Goal: Transaction & Acquisition: Purchase product/service

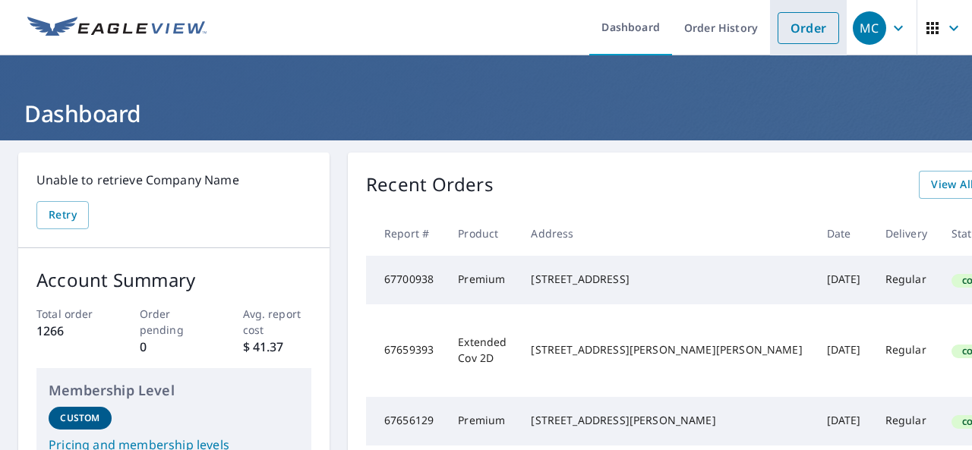
click at [793, 28] on link "Order" at bounding box center [809, 28] width 62 height 32
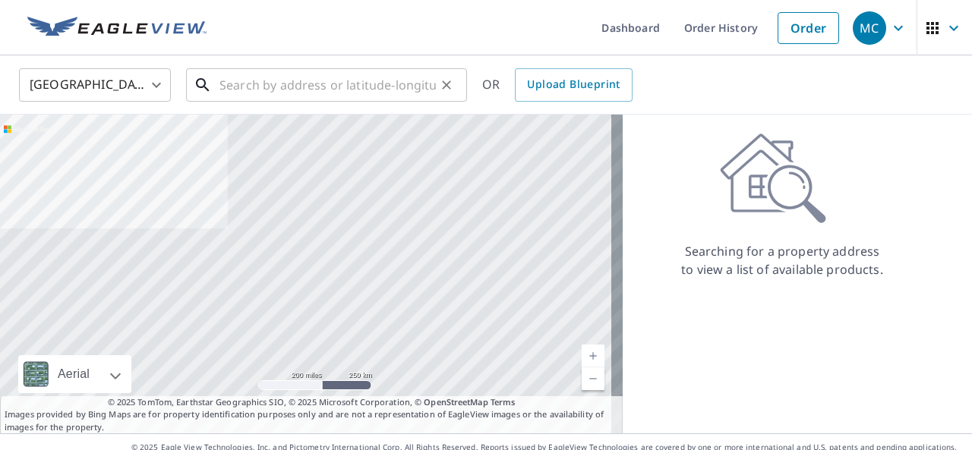
click at [225, 86] on input "text" at bounding box center [327, 85] width 216 height 43
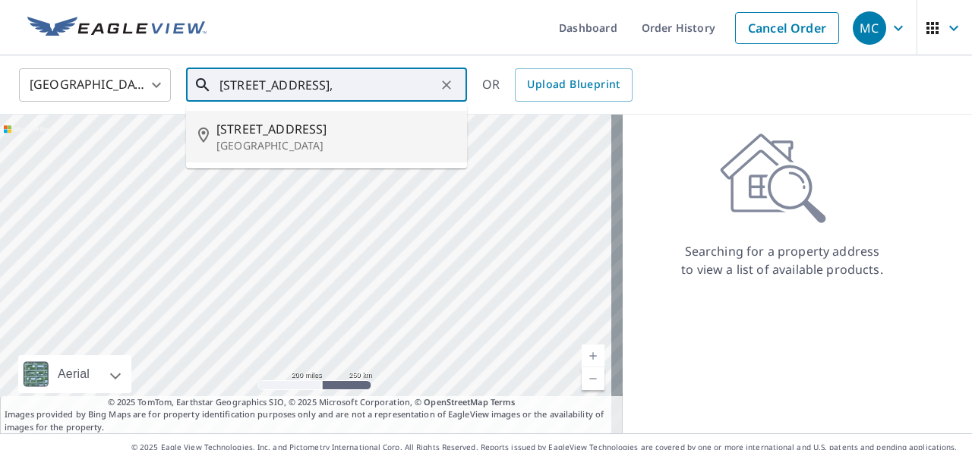
click at [217, 136] on span "[STREET_ADDRESS]" at bounding box center [335, 129] width 238 height 18
type input "[STREET_ADDRESS]"
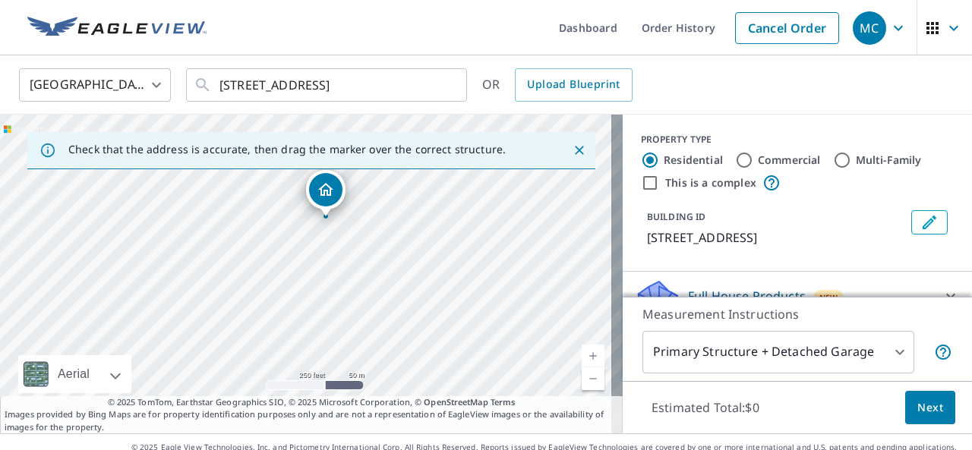
drag, startPoint x: 456, startPoint y: 270, endPoint x: 475, endPoint y: 218, distance: 55.3
click at [475, 218] on div "[STREET_ADDRESS]" at bounding box center [311, 274] width 623 height 319
drag, startPoint x: 313, startPoint y: 198, endPoint x: 454, endPoint y: 383, distance: 232.4
click at [460, 397] on div "Check that the address is accurate, then drag the marker over the correct struc…" at bounding box center [311, 274] width 623 height 319
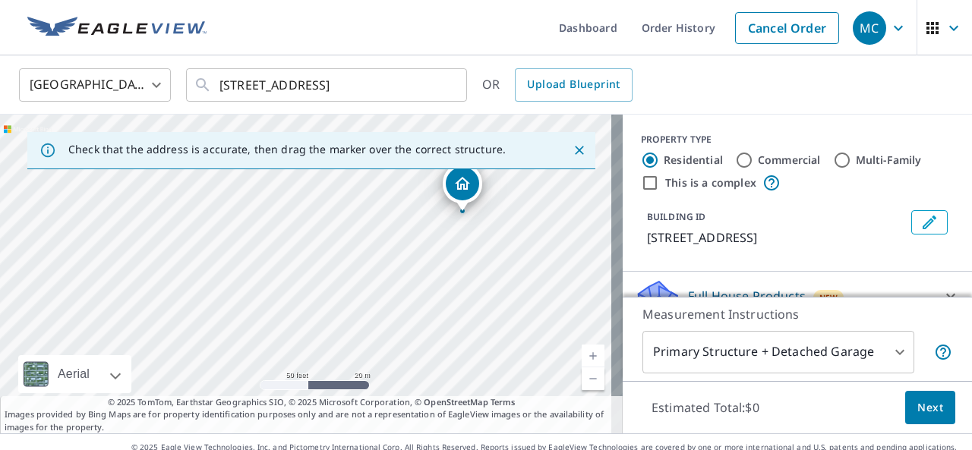
drag, startPoint x: 433, startPoint y: 233, endPoint x: 538, endPoint y: 422, distance: 216.5
click at [538, 422] on div "Check that the address is accurate, then drag the marker over the correct struc…" at bounding box center [311, 274] width 623 height 319
click at [443, 368] on div "[STREET_ADDRESS]" at bounding box center [311, 274] width 623 height 319
drag, startPoint x: 531, startPoint y: 263, endPoint x: 598, endPoint y: 369, distance: 125.3
click at [598, 369] on div "[STREET_ADDRESS]" at bounding box center [311, 274] width 623 height 319
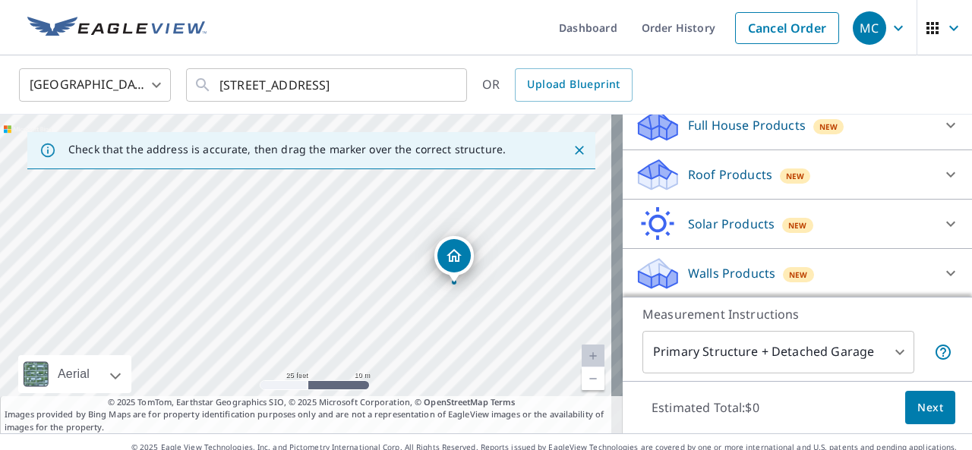
click at [700, 176] on p "Roof Products" at bounding box center [730, 175] width 84 height 18
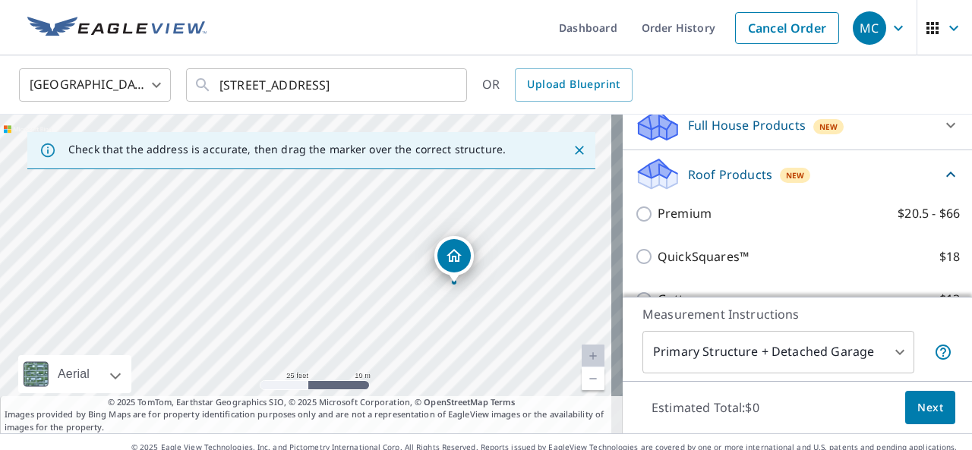
scroll to position [171, 0]
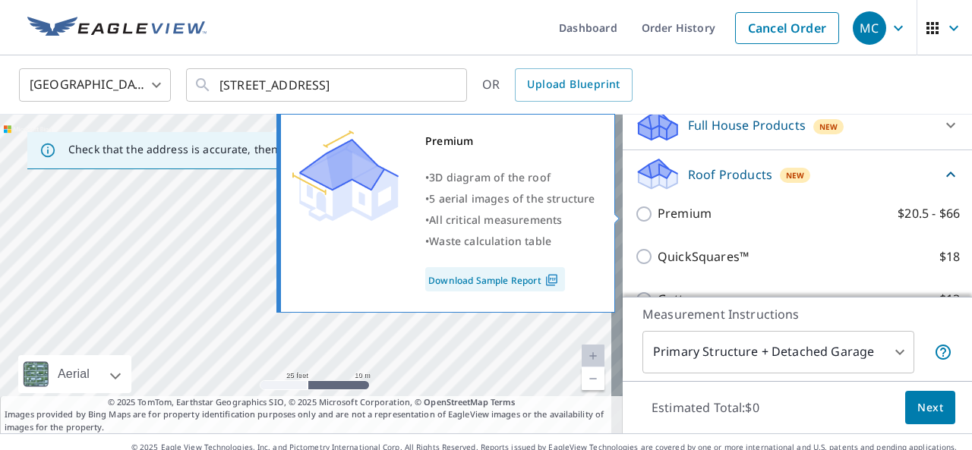
click at [658, 214] on p "Premium" at bounding box center [685, 213] width 54 height 19
click at [656, 214] on input "Premium $20.5 - $66" at bounding box center [646, 214] width 23 height 18
checkbox input "true"
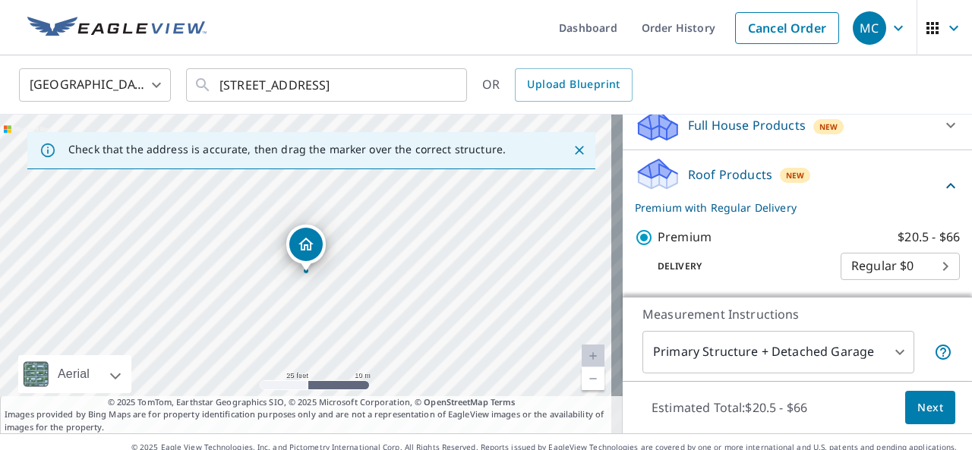
click at [923, 410] on span "Next" at bounding box center [930, 408] width 26 height 19
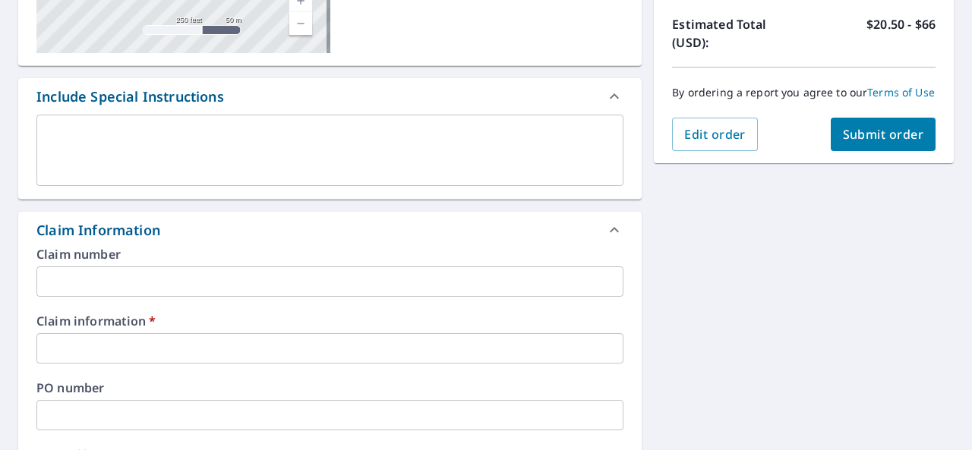
scroll to position [380, 0]
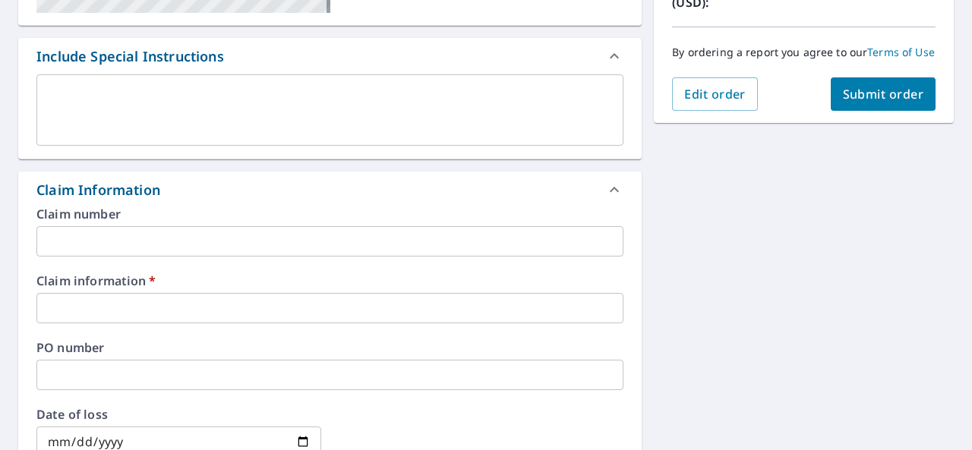
click at [180, 290] on div "Claim information   * ​" at bounding box center [329, 299] width 587 height 49
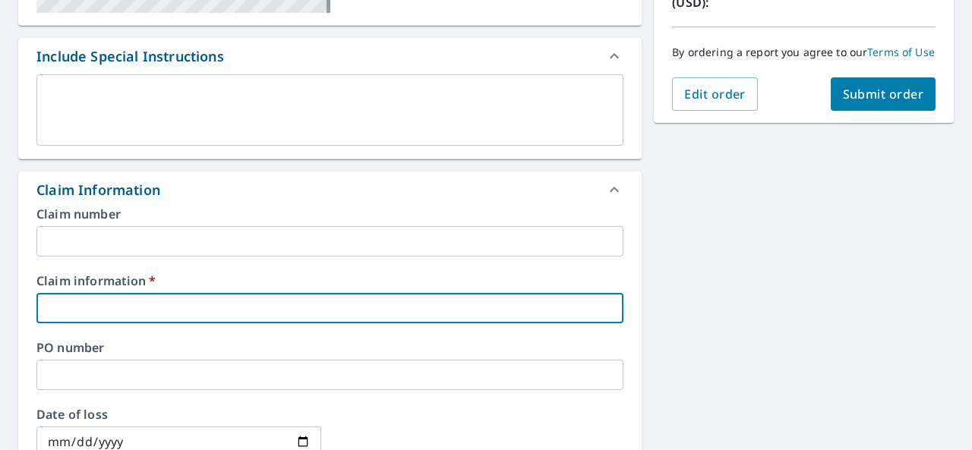
click at [180, 307] on input "text" at bounding box center [329, 308] width 587 height 30
type input "2222222"
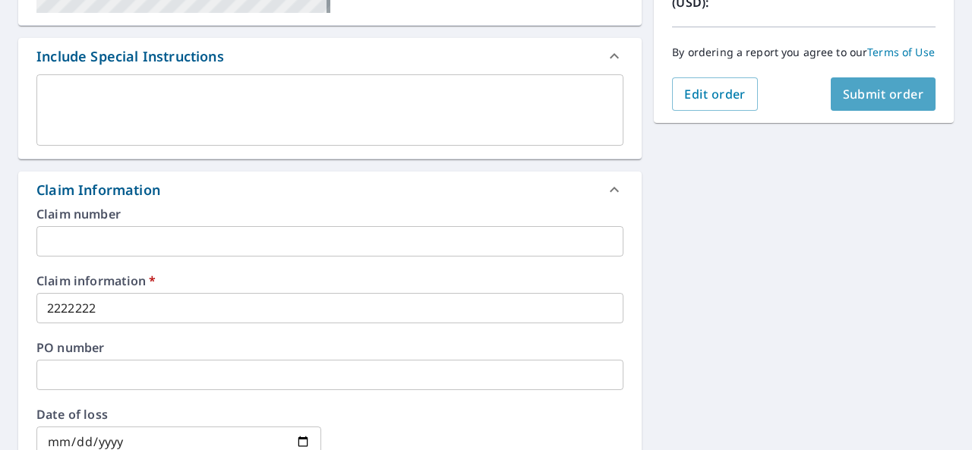
click at [907, 103] on span "Submit order" at bounding box center [883, 94] width 81 height 17
checkbox input "true"
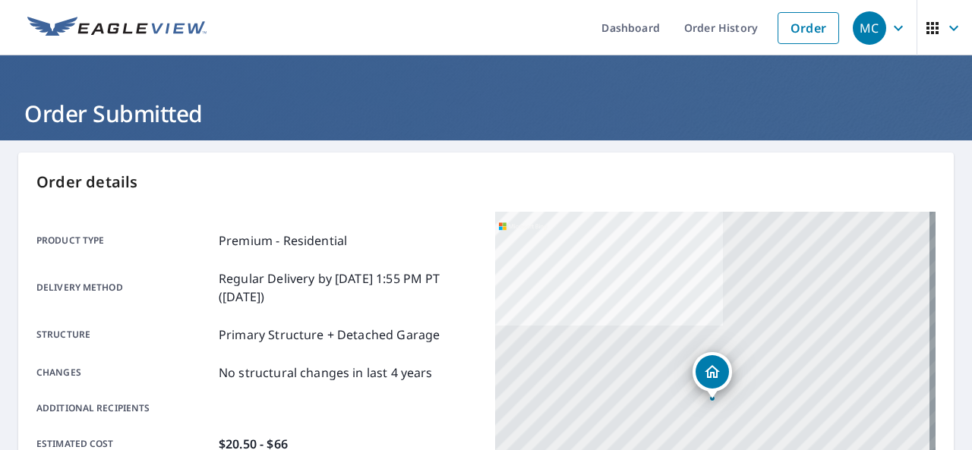
click at [894, 27] on icon "button" at bounding box center [898, 28] width 18 height 18
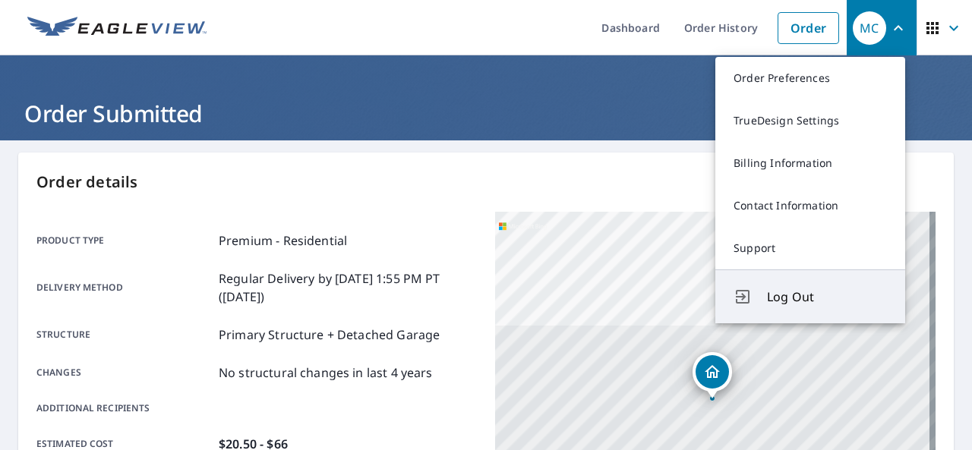
click at [783, 299] on span "Log Out" at bounding box center [827, 297] width 120 height 18
